Goal: Information Seeking & Learning: Learn about a topic

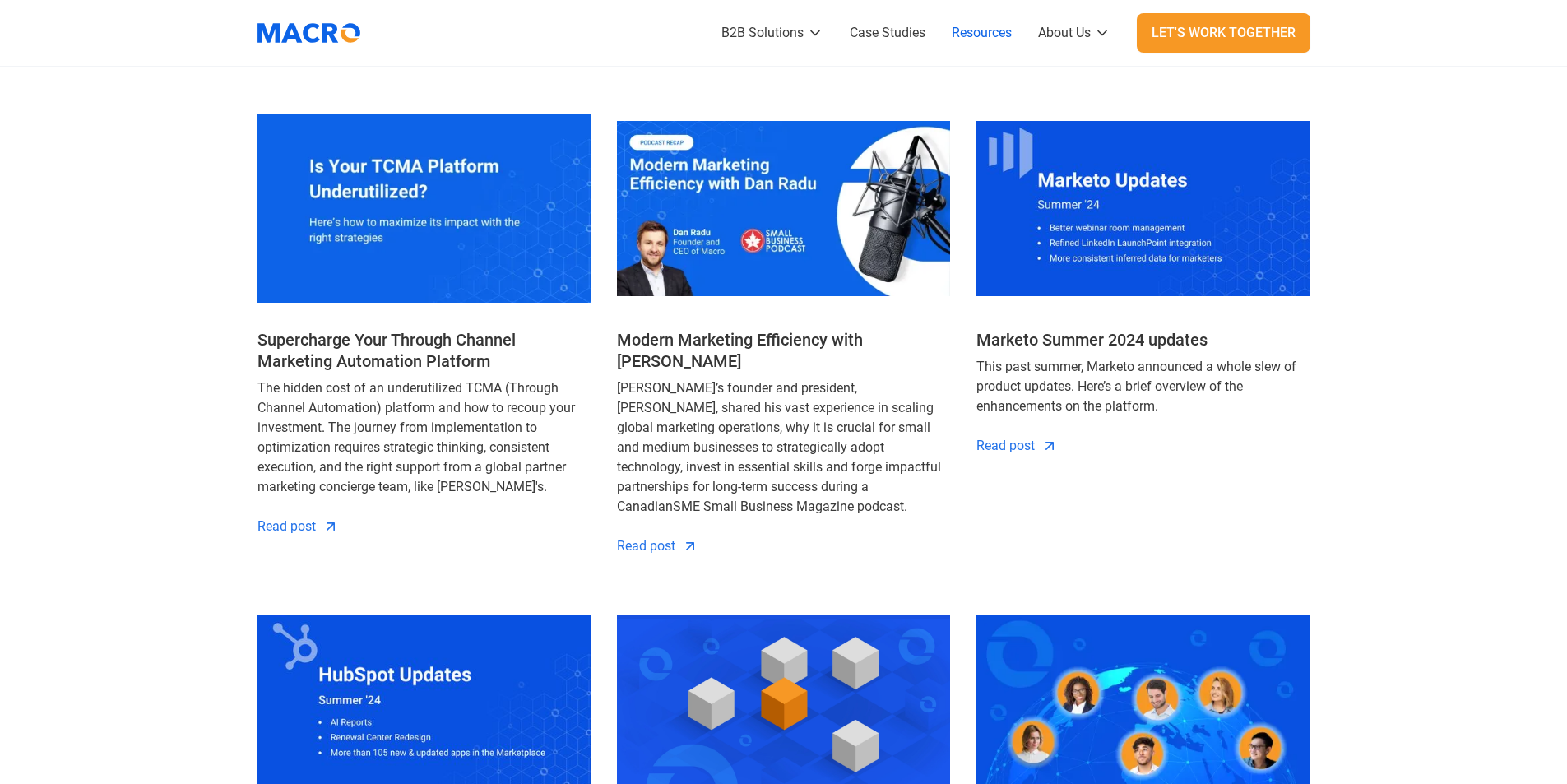
scroll to position [576, 0]
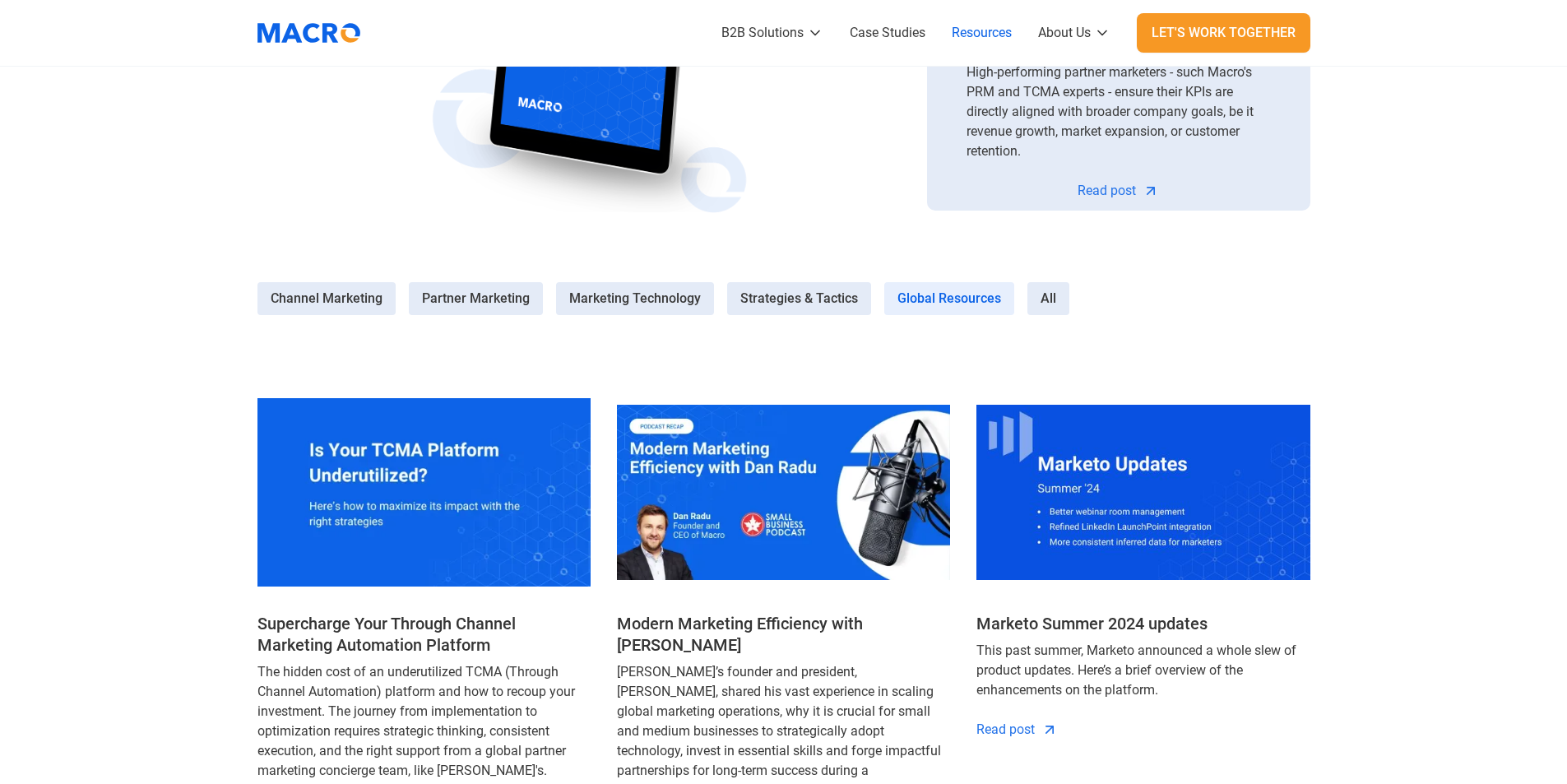
click at [957, 294] on span "Global Resources" at bounding box center [949, 298] width 103 height 20
click at [0, 0] on Resources-4 "Global Resources" at bounding box center [0, 0] width 0 height 0
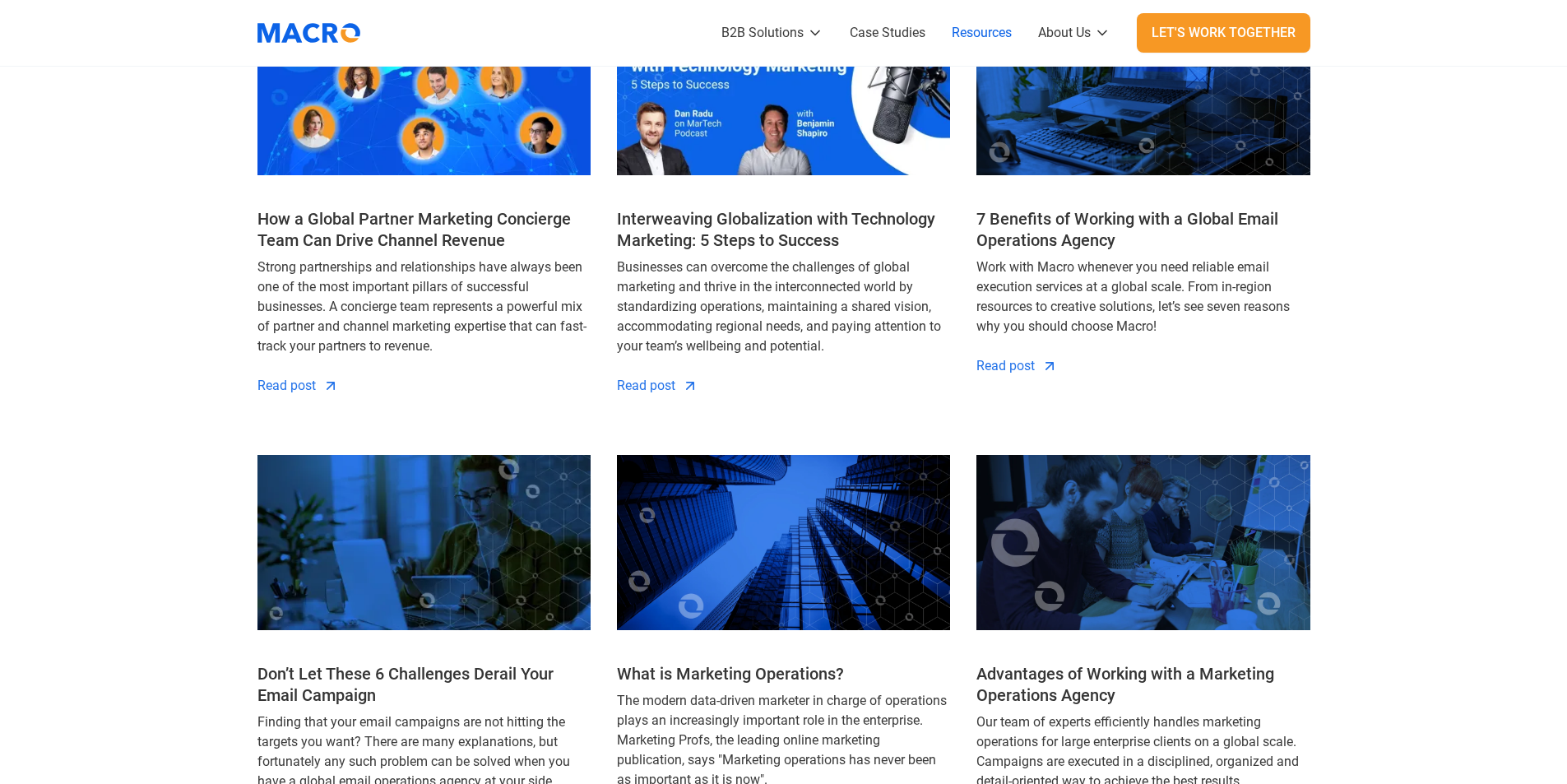
scroll to position [1397, 0]
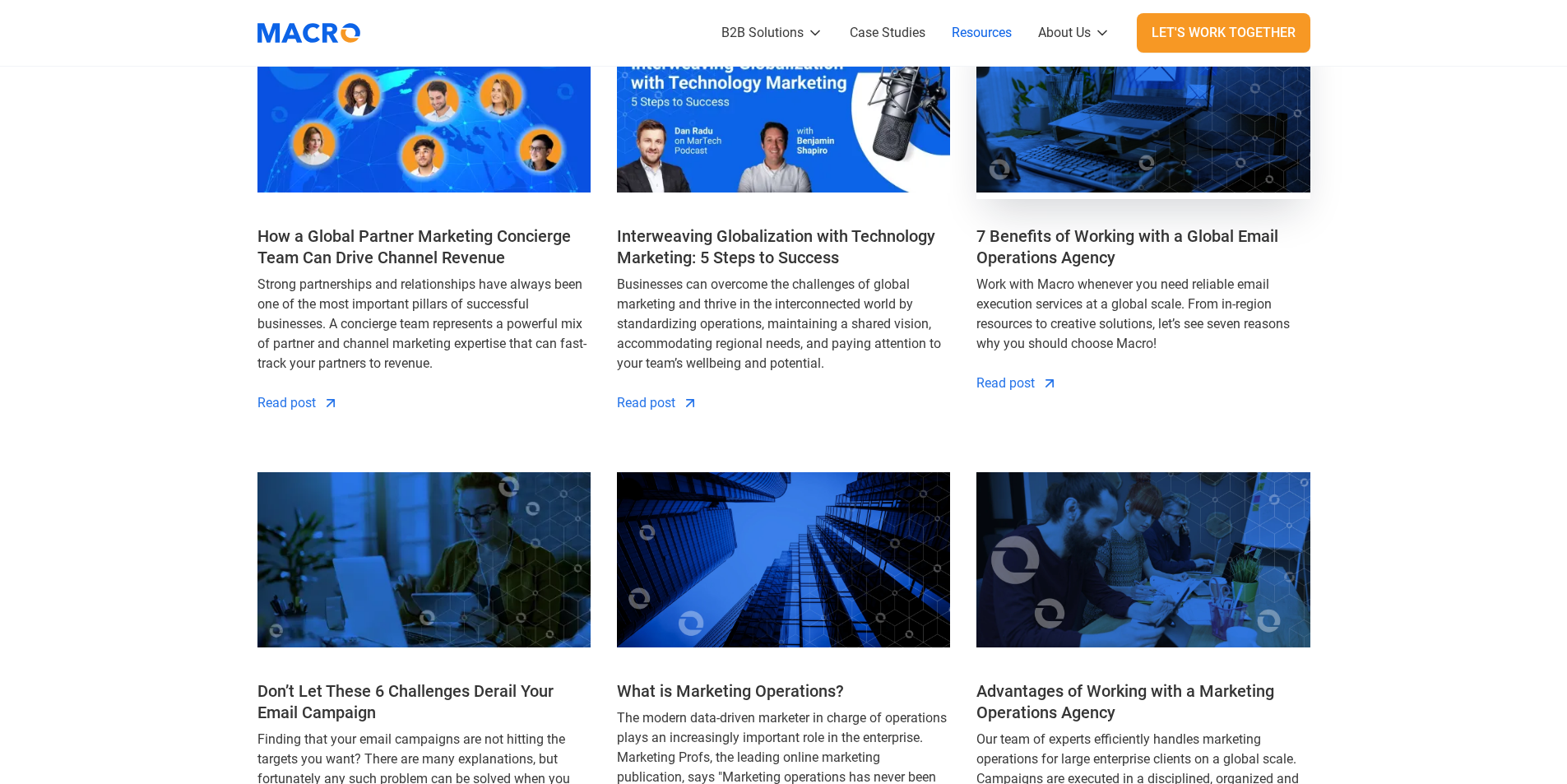
click at [1132, 159] on img at bounding box center [1143, 104] width 334 height 189
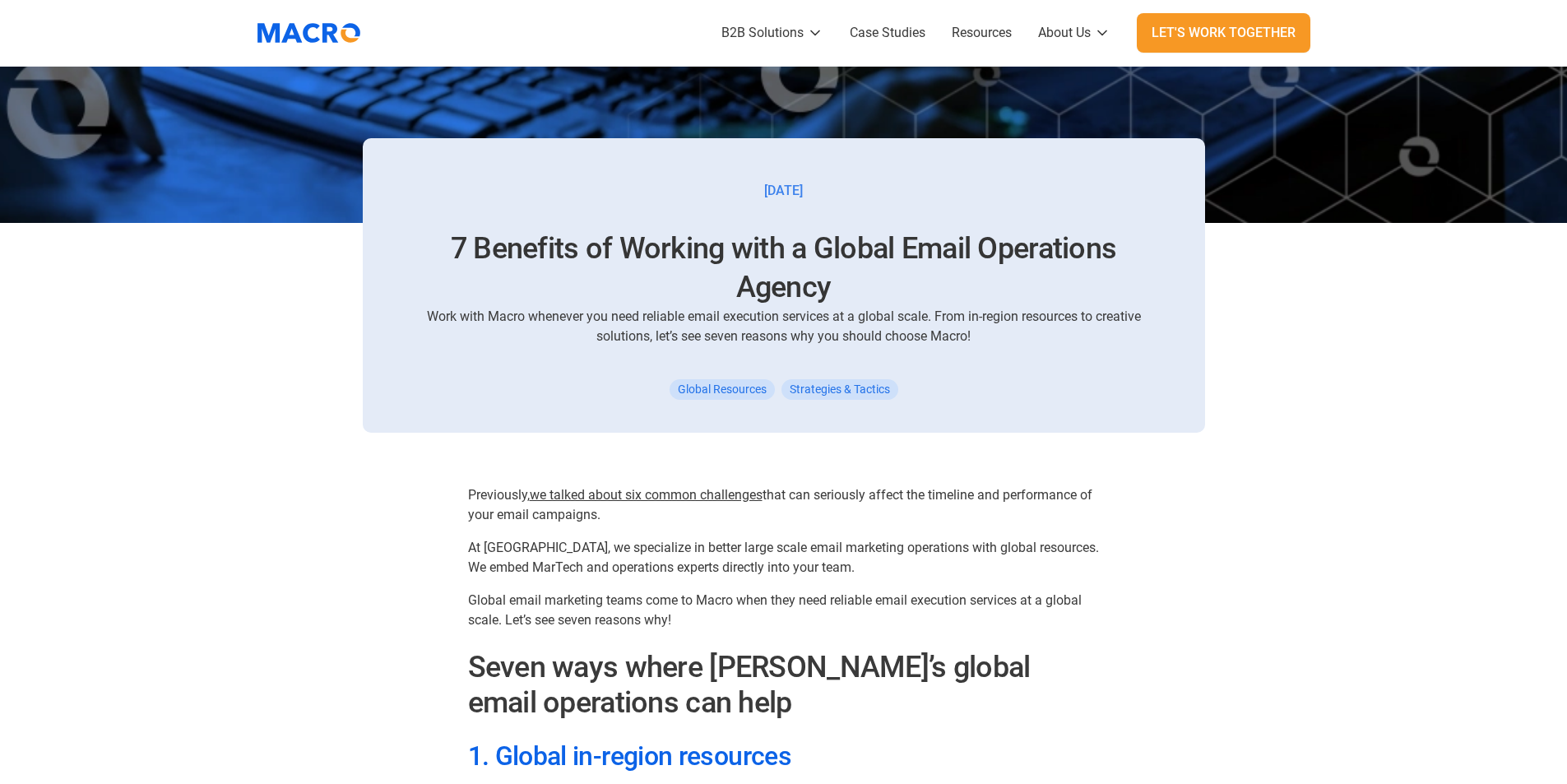
scroll to position [740, 0]
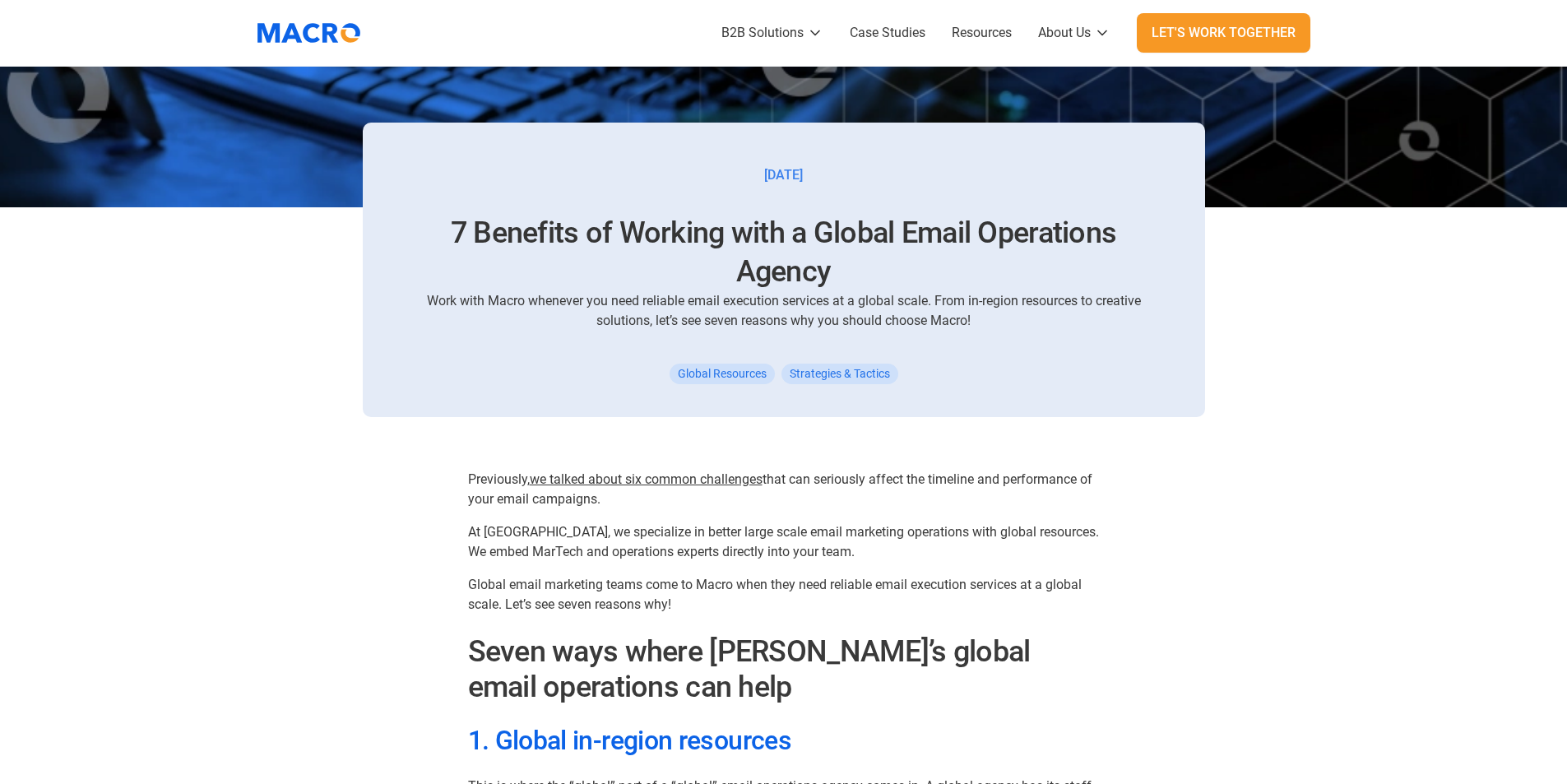
click at [1130, 306] on div "Work with Macro whenever you need reliable email execution services at a global…" at bounding box center [784, 311] width 764 height 40
